Goal: Find specific page/section: Find specific page/section

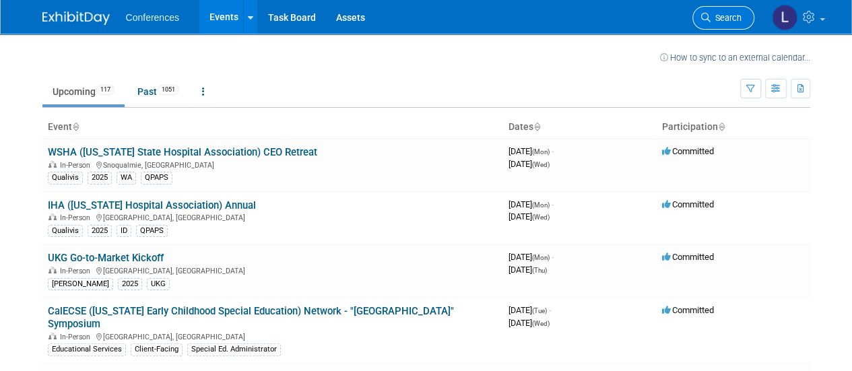
click at [729, 11] on link "Search" at bounding box center [723, 18] width 62 height 24
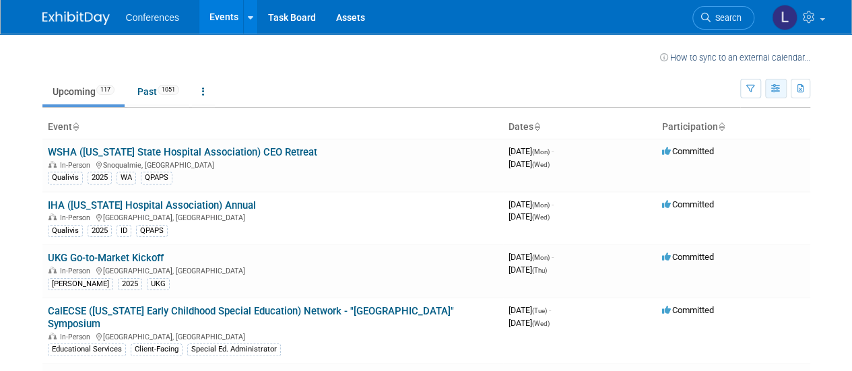
click at [775, 91] on icon "button" at bounding box center [776, 89] width 10 height 9
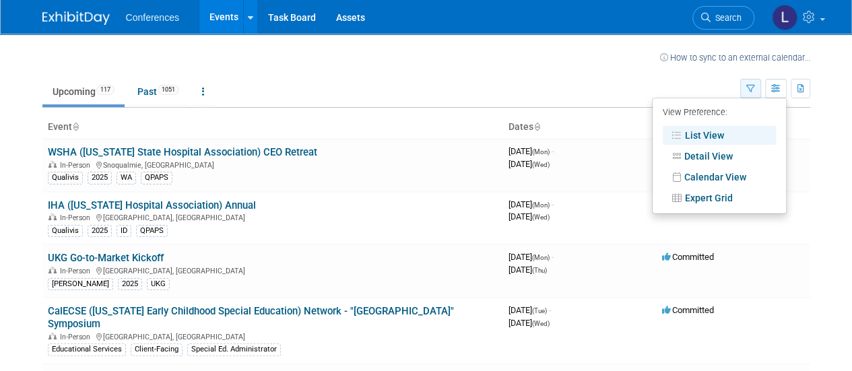
click at [748, 88] on icon "button" at bounding box center [750, 89] width 9 height 9
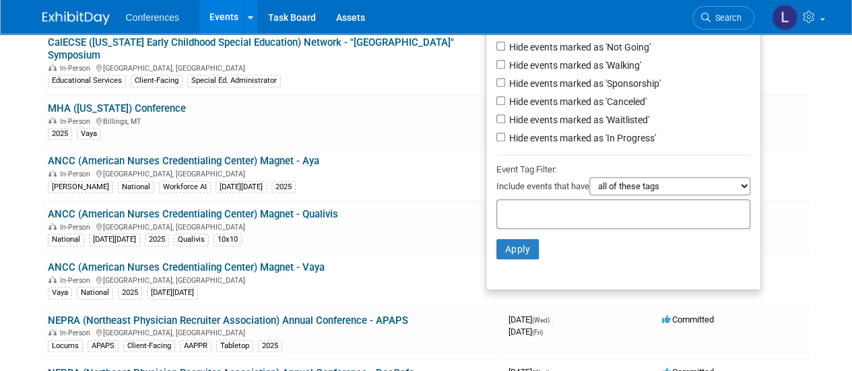
scroll to position [269, 0]
click at [665, 187] on select "all of these tags any one of these tags only and exactly these specific tags" at bounding box center [669, 185] width 161 height 18
click at [544, 207] on input "text" at bounding box center [556, 211] width 108 height 13
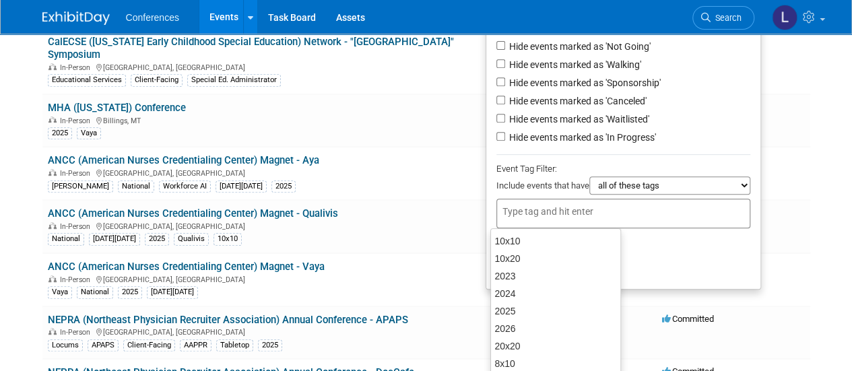
type input "a"
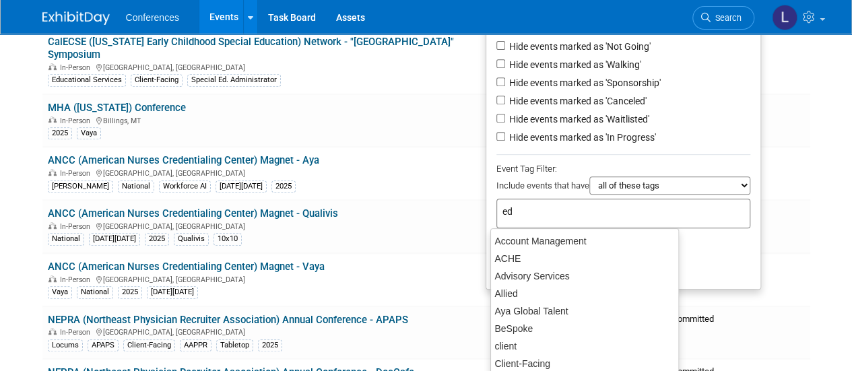
type input "edu"
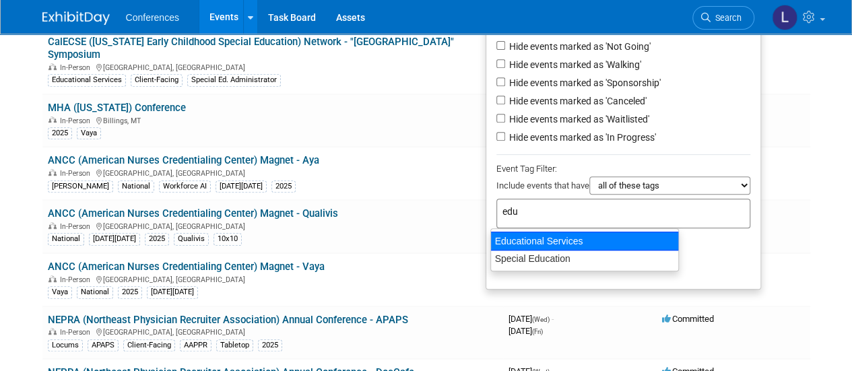
click at [531, 240] on div "Educational Services" at bounding box center [584, 241] width 189 height 19
type input "Educational Services"
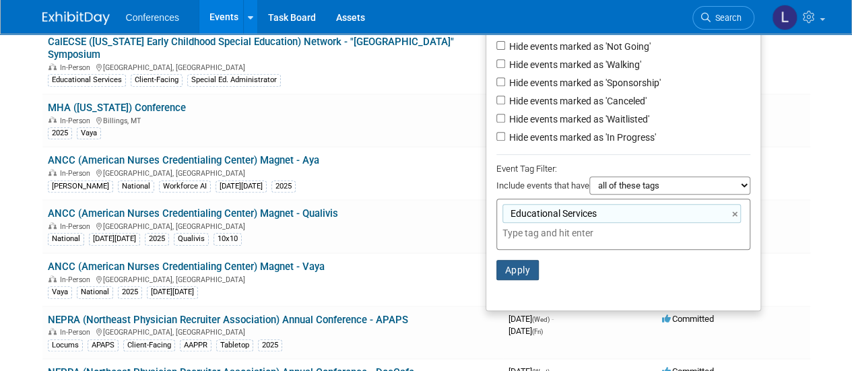
click at [513, 273] on button "Apply" at bounding box center [517, 270] width 43 height 20
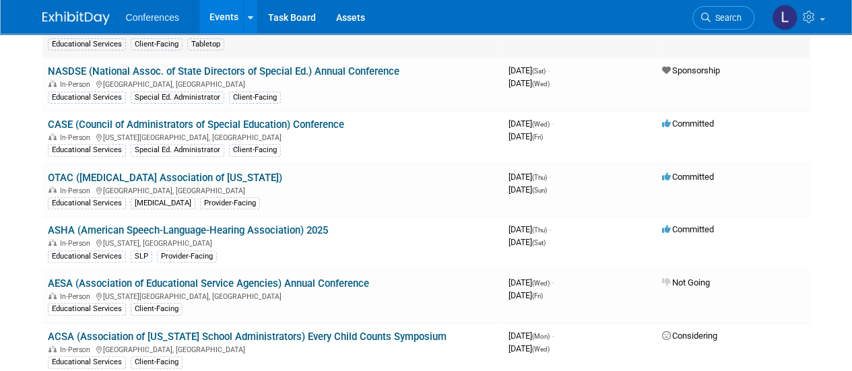
scroll to position [202, 0]
